Goal: Information Seeking & Learning: Ask a question

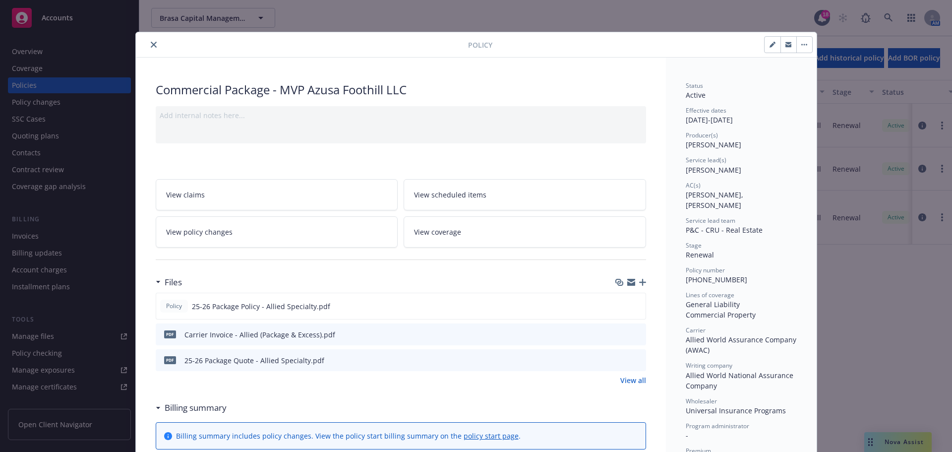
click at [153, 46] on button "close" at bounding box center [154, 45] width 12 height 12
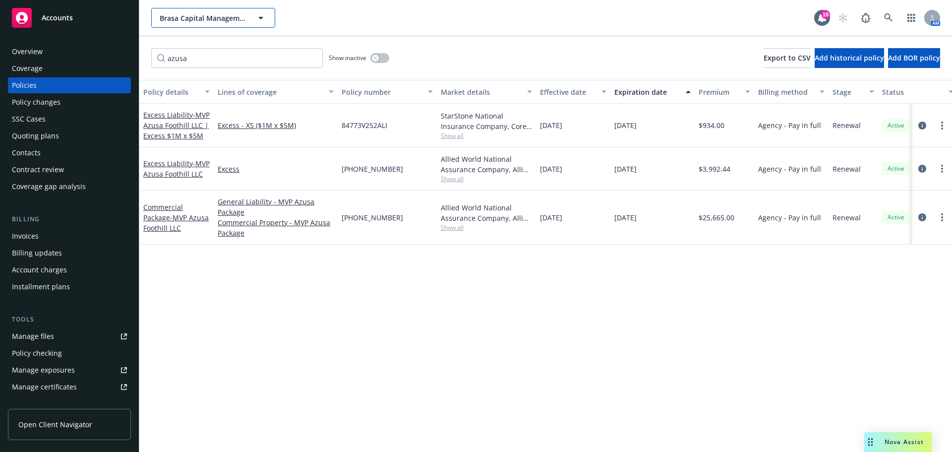
click at [216, 16] on span "Brasa Capital Management, LLC" at bounding box center [203, 18] width 86 height 10
type input "the orden"
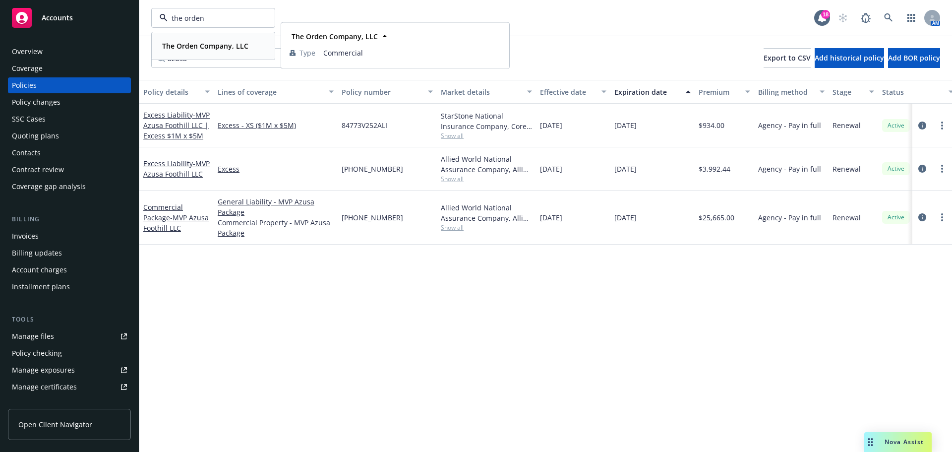
click at [181, 41] on span "The Orden Company, LLC" at bounding box center [205, 46] width 86 height 10
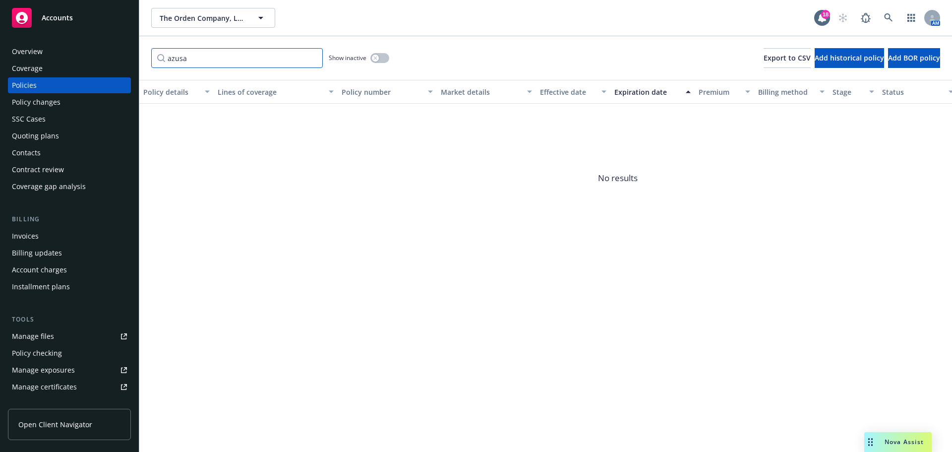
drag, startPoint x: 238, startPoint y: 55, endPoint x: 122, endPoint y: 59, distance: 116.1
click at [122, 59] on div "Accounts Overview Coverage Policies Policy changes SSC Cases Quoting plans Cont…" at bounding box center [476, 226] width 952 height 452
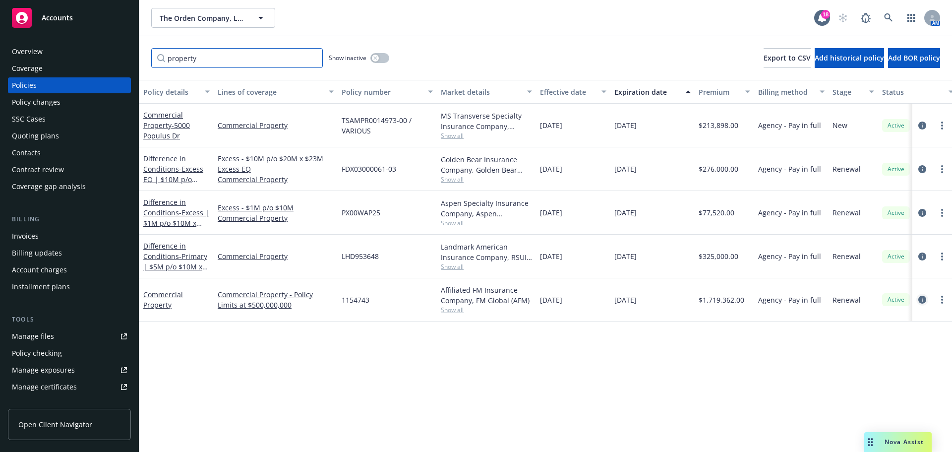
type input "property"
click at [922, 298] on icon "circleInformation" at bounding box center [922, 300] width 8 height 8
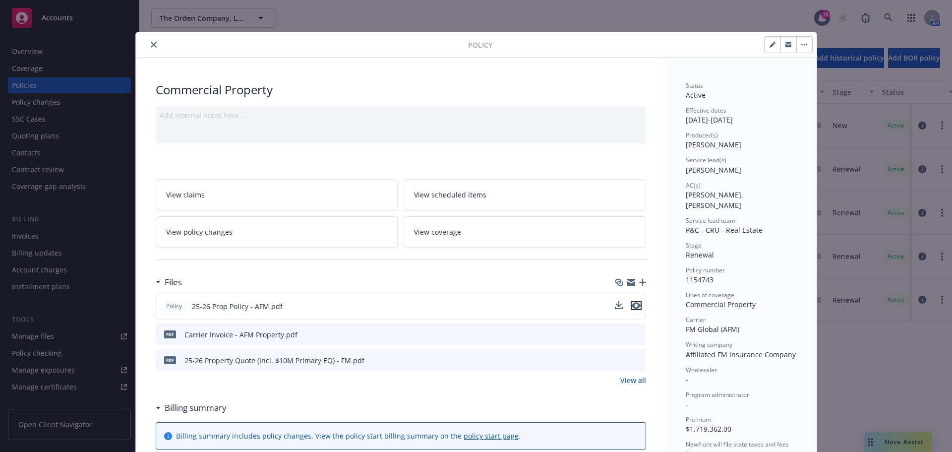
click at [637, 306] on button "preview file" at bounding box center [636, 305] width 11 height 9
click at [151, 44] on icon "close" at bounding box center [154, 45] width 6 height 6
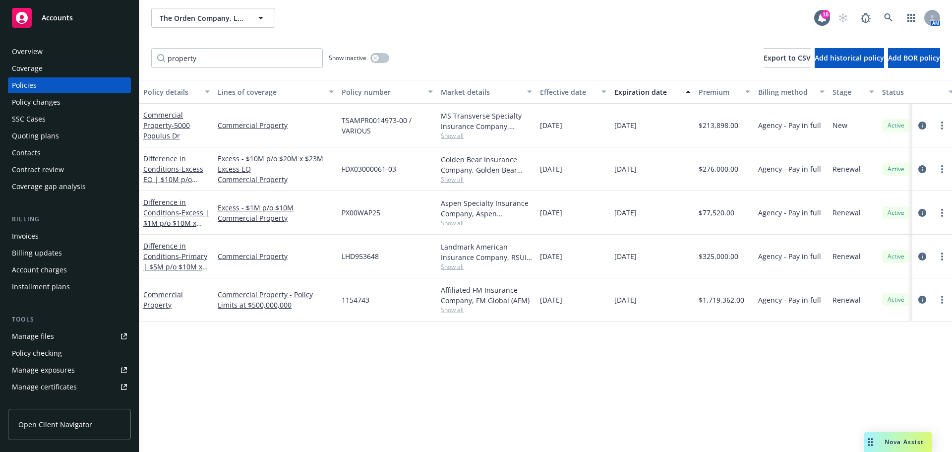
click at [904, 443] on span "Nova Assist" at bounding box center [904, 441] width 39 height 8
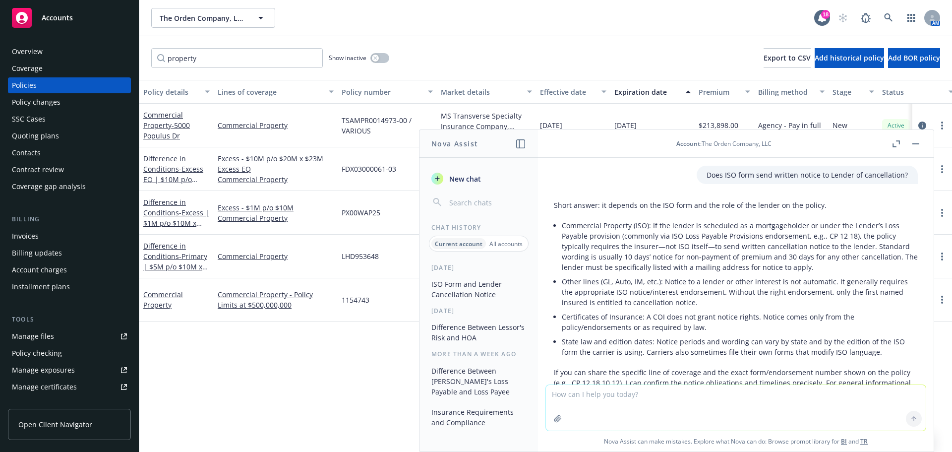
click at [686, 405] on textarea at bounding box center [736, 408] width 380 height 46
type textarea "What are other names for Extended Period of Indemnity"
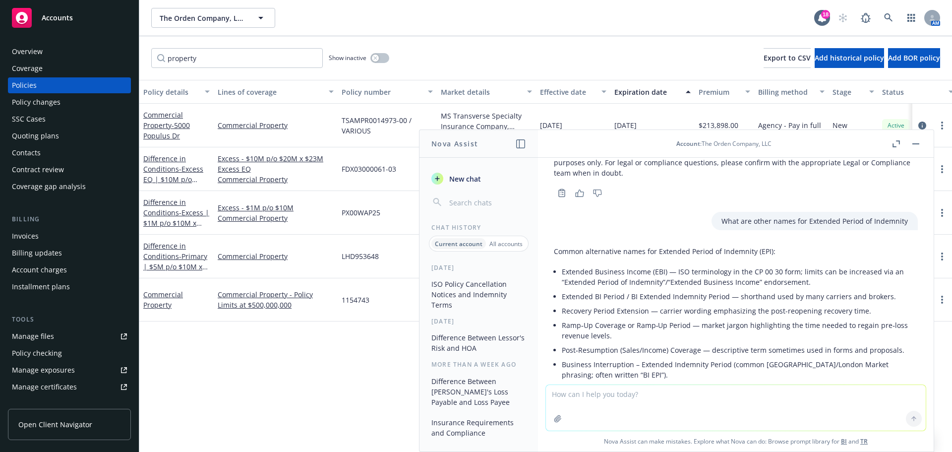
scroll to position [250, 0]
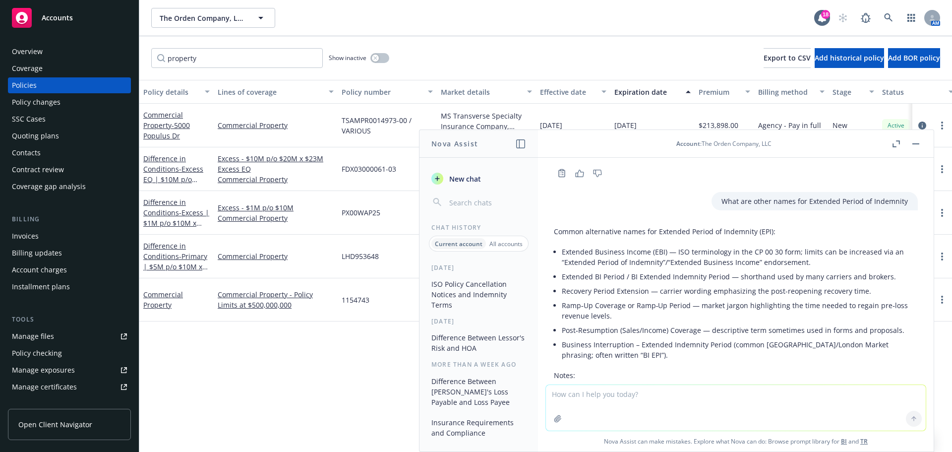
click at [659, 403] on textarea at bounding box center [736, 408] width 380 height 46
type textarea "Is Extended Period of Liability the same as Extended Period of Indemnity?"
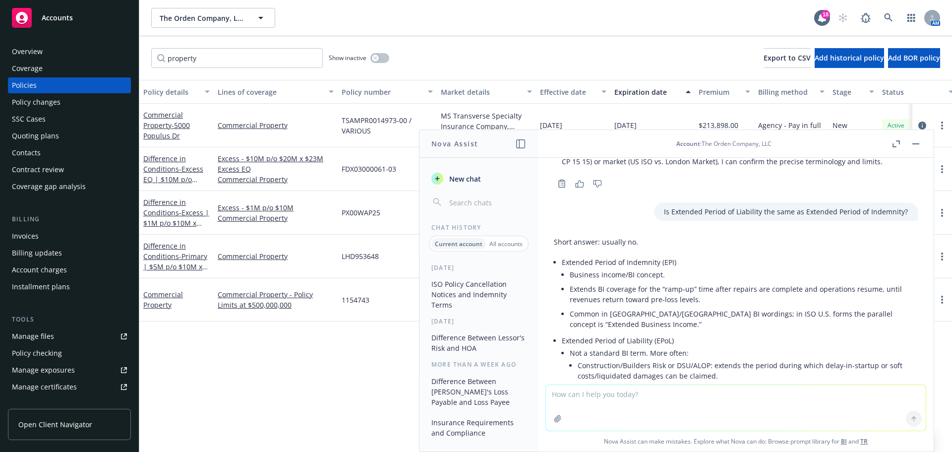
scroll to position [569, 0]
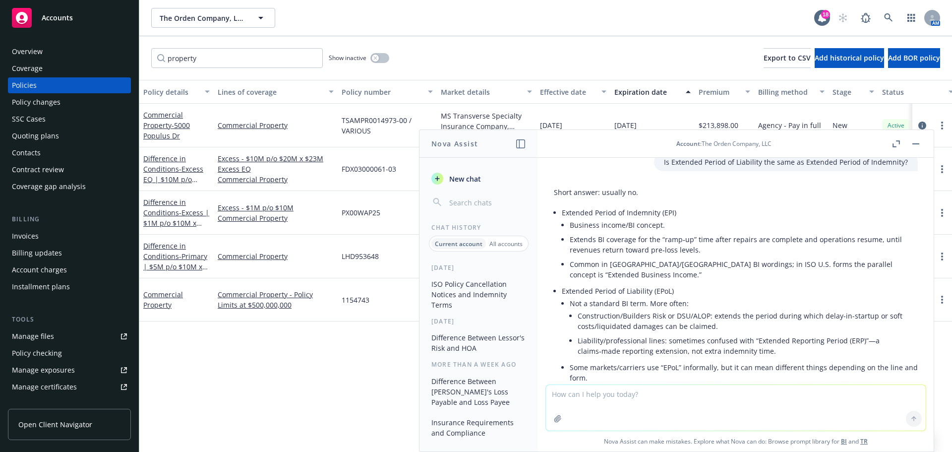
click at [676, 397] on textarea at bounding box center [736, 408] width 380 height 46
type textarea "What is extended period of indemnity?"
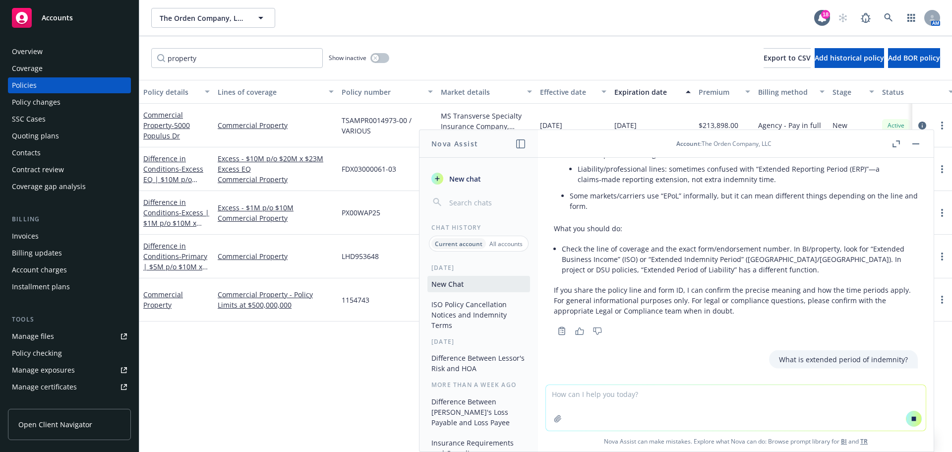
scroll to position [723, 0]
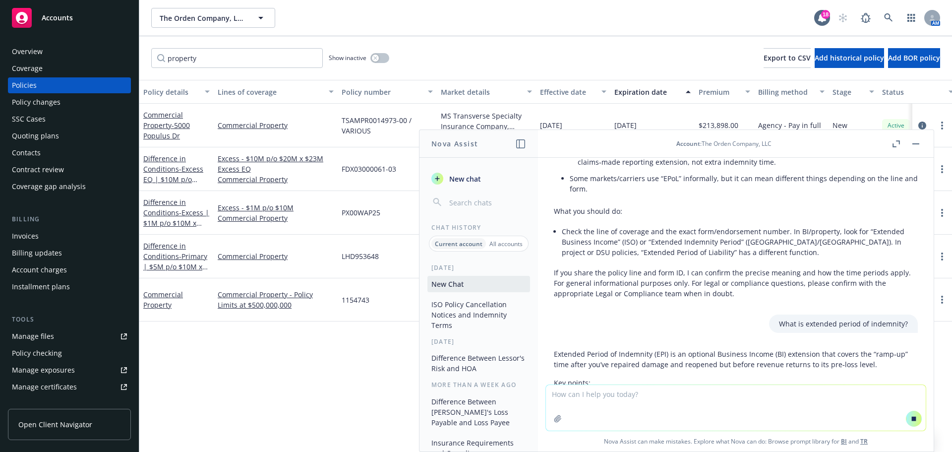
click at [733, 332] on div "What is extended period of indemnity?" at bounding box center [736, 323] width 380 height 18
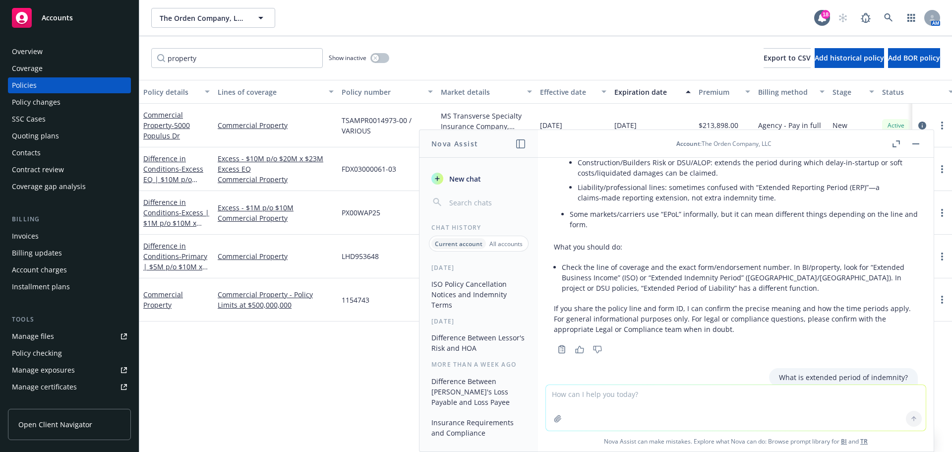
scroll to position [1093, 0]
